Goal: Information Seeking & Learning: Learn about a topic

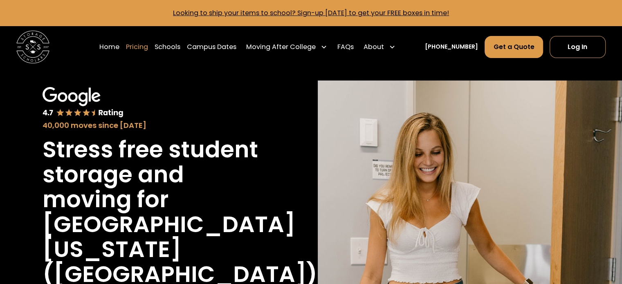
click at [144, 49] on link "Pricing" at bounding box center [137, 47] width 22 height 23
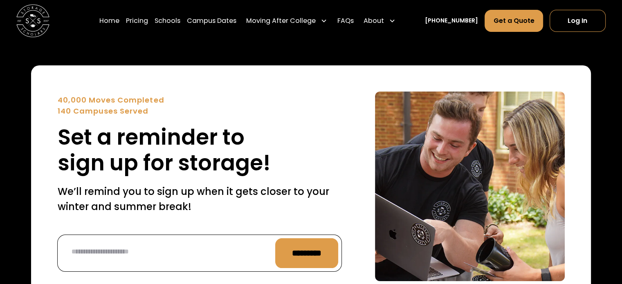
scroll to position [3170, 0]
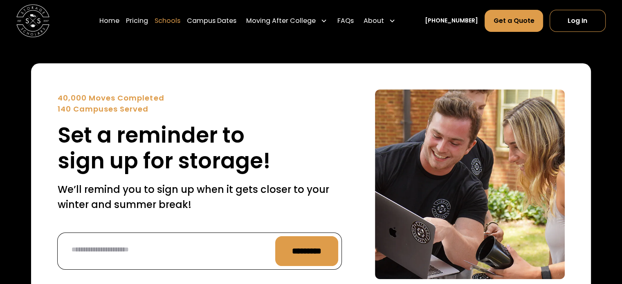
click at [180, 19] on link "Schools" at bounding box center [168, 20] width 26 height 23
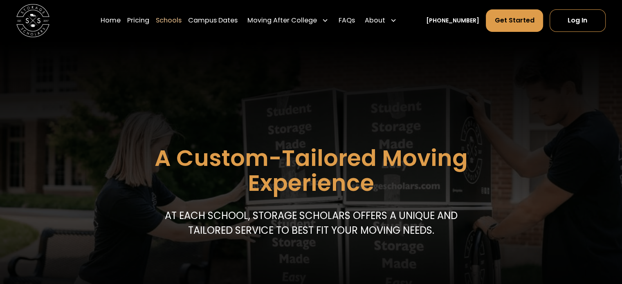
scroll to position [219, 0]
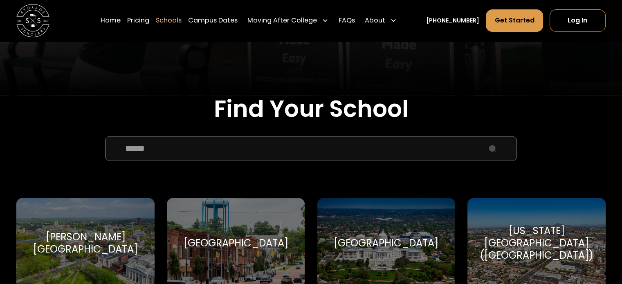
click at [204, 146] on input "School Select Form" at bounding box center [311, 148] width 412 height 25
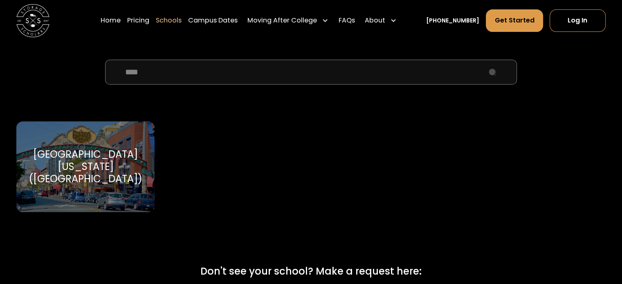
scroll to position [296, 0]
type input "****"
click at [70, 165] on div "[GEOGRAPHIC_DATA][US_STATE] ([GEOGRAPHIC_DATA])" at bounding box center [85, 166] width 118 height 37
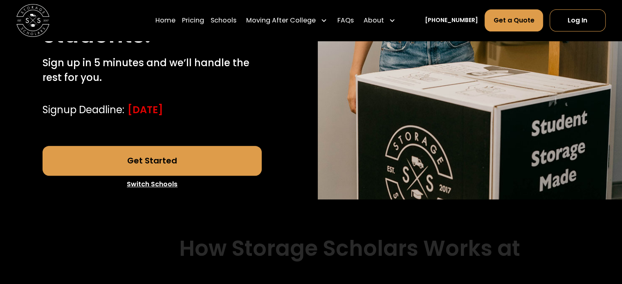
scroll to position [265, 0]
